Goal: Navigation & Orientation: Find specific page/section

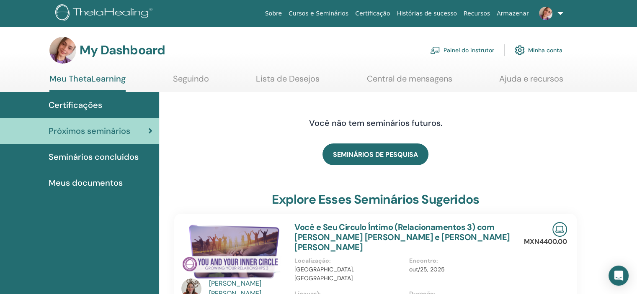
click at [94, 108] on span "Certificações" at bounding box center [76, 105] width 54 height 13
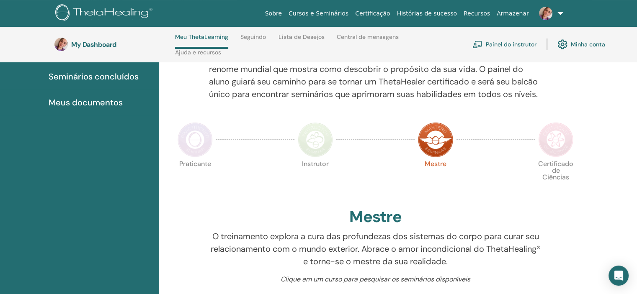
scroll to position [77, 0]
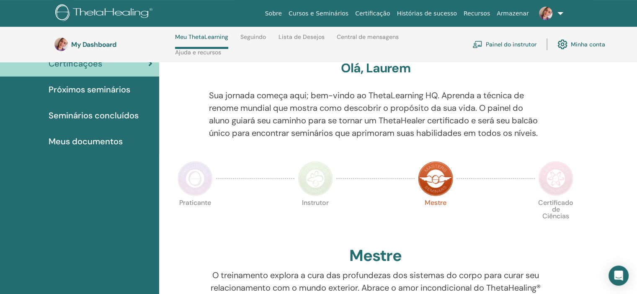
click at [306, 191] on img at bounding box center [315, 178] width 35 height 35
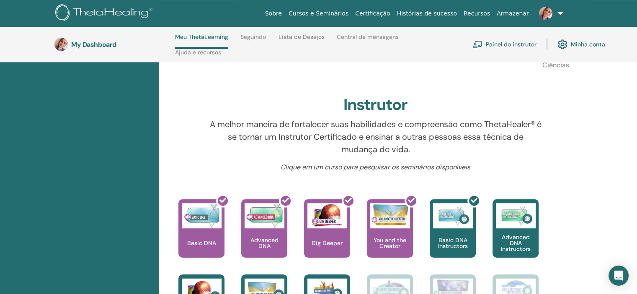
scroll to position [161, 0]
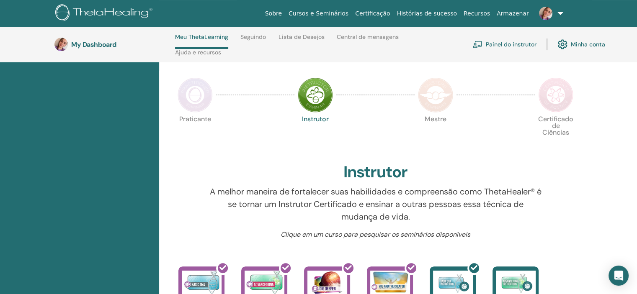
click at [181, 110] on img at bounding box center [194, 94] width 35 height 35
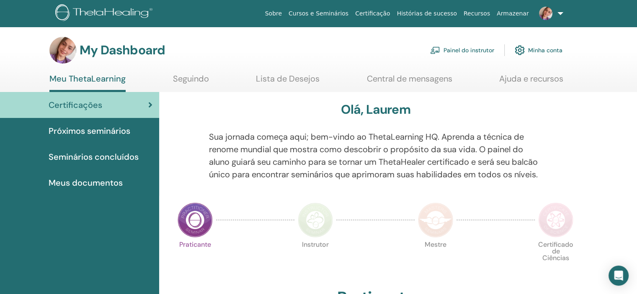
click at [107, 157] on span "Seminários concluídos" at bounding box center [94, 157] width 90 height 13
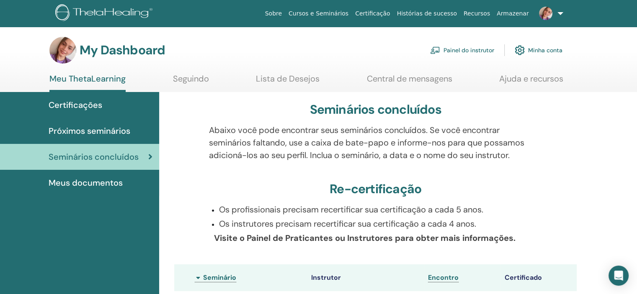
click at [114, 187] on span "Meus documentos" at bounding box center [86, 183] width 74 height 13
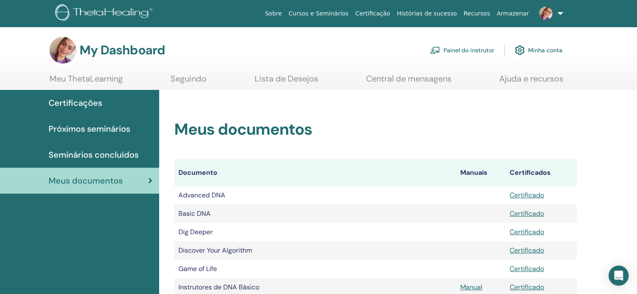
click at [98, 101] on span "Certificações" at bounding box center [76, 103] width 54 height 13
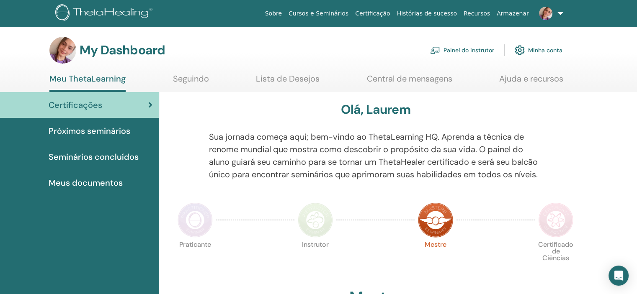
click at [475, 51] on link "Painel do instrutor" at bounding box center [462, 50] width 64 height 18
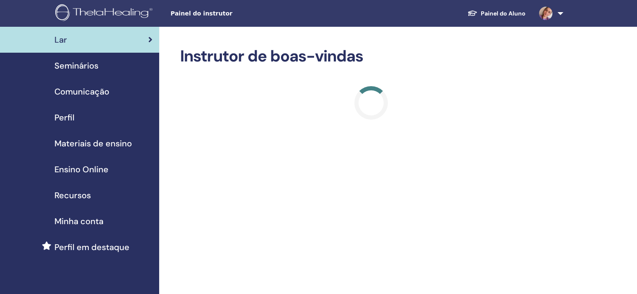
click at [78, 63] on span "Seminários" at bounding box center [76, 65] width 44 height 13
